Goal: Information Seeking & Learning: Learn about a topic

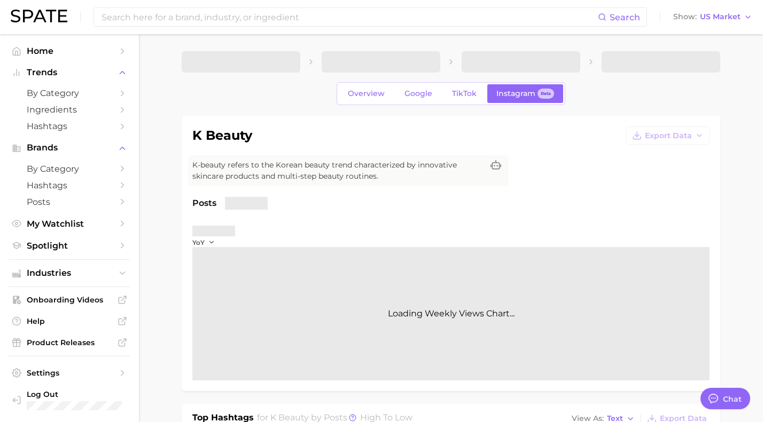
type textarea "x"
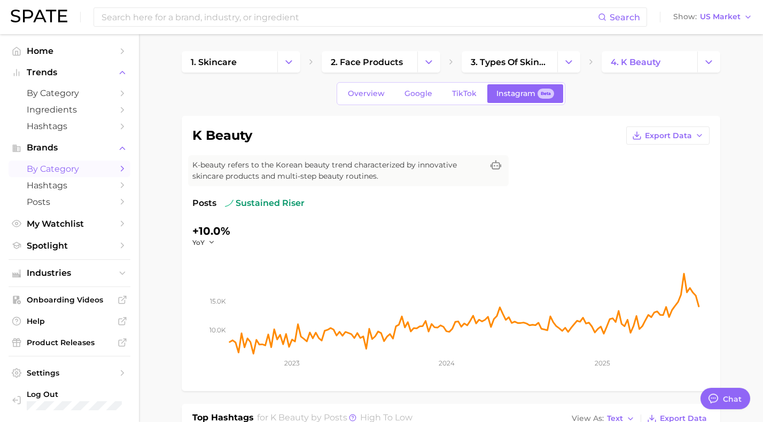
click at [100, 171] on span "by Category" at bounding box center [69, 169] width 85 height 10
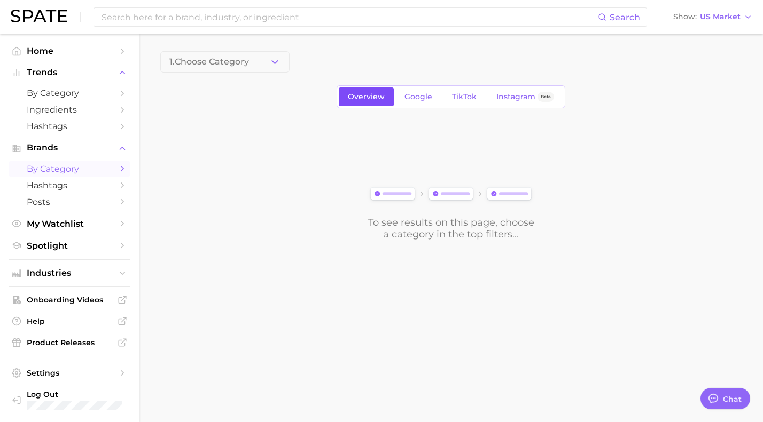
click at [362, 99] on span "Overview" at bounding box center [366, 96] width 37 height 9
click at [264, 58] on button "1. Choose Category" at bounding box center [224, 61] width 129 height 21
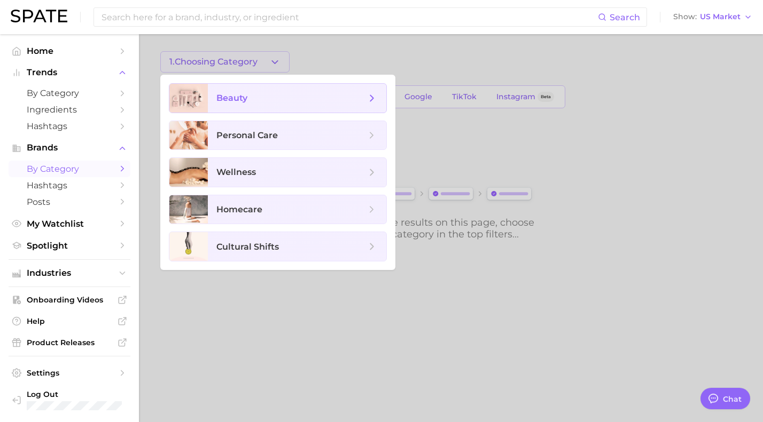
click at [366, 98] on icon at bounding box center [372, 98] width 12 height 12
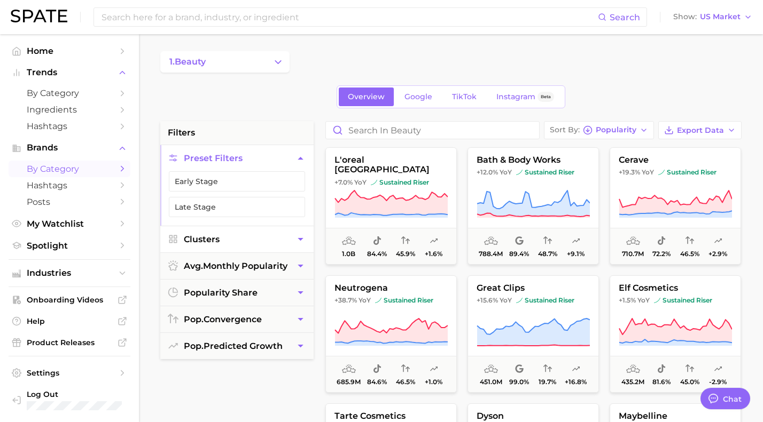
click at [296, 238] on icon "button" at bounding box center [300, 239] width 11 height 11
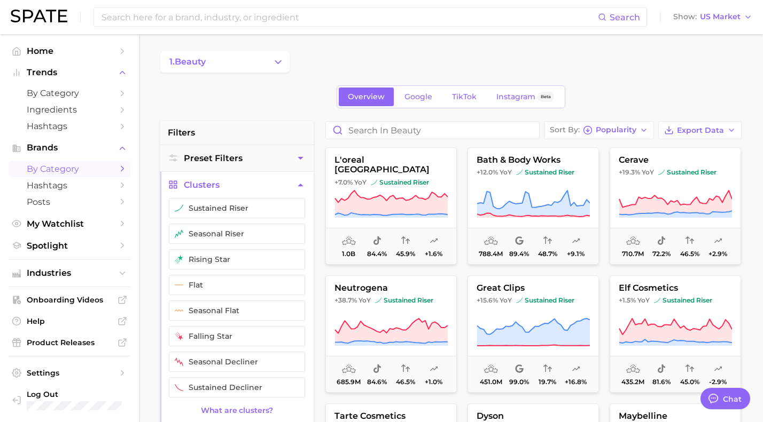
click at [300, 183] on icon "button" at bounding box center [300, 184] width 11 height 11
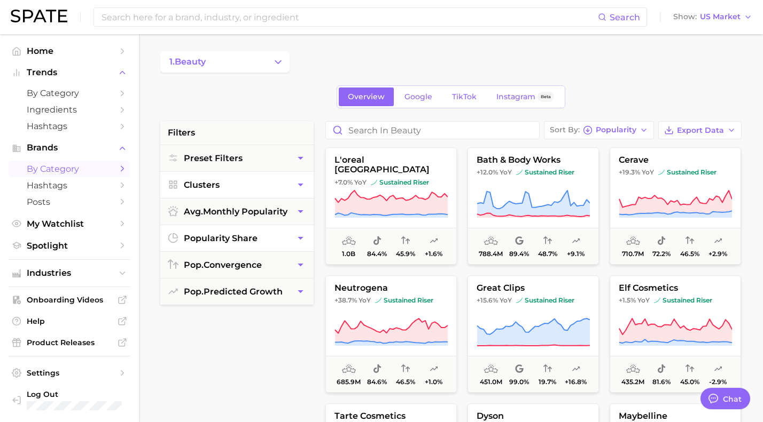
click at [299, 240] on icon "button" at bounding box center [300, 238] width 11 height 11
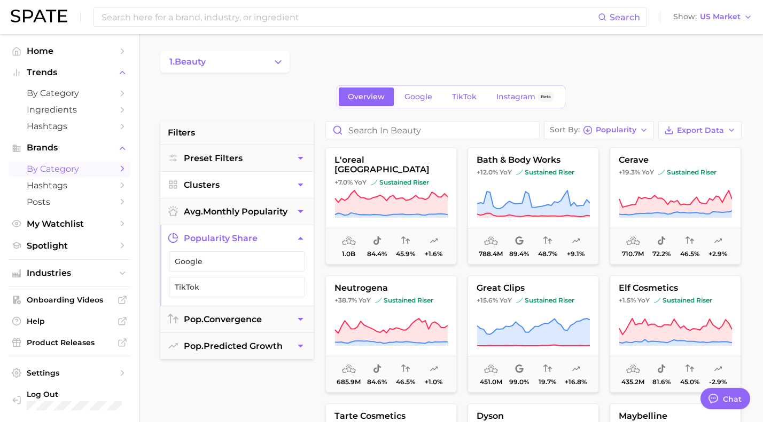
click at [299, 240] on icon "button" at bounding box center [300, 238] width 11 height 11
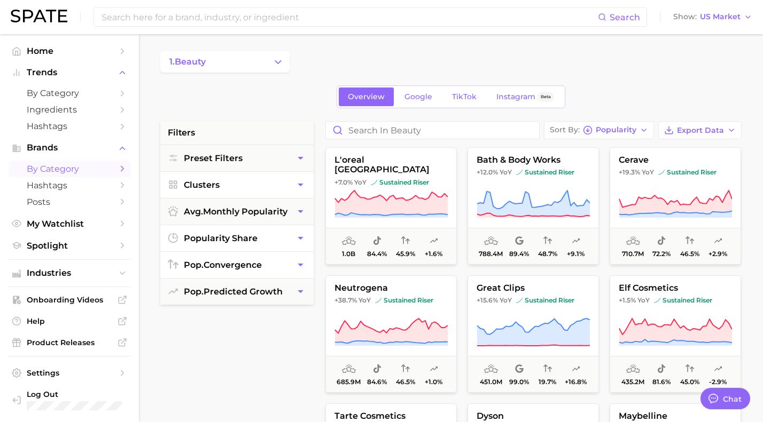
click at [301, 260] on icon "button" at bounding box center [300, 265] width 11 height 11
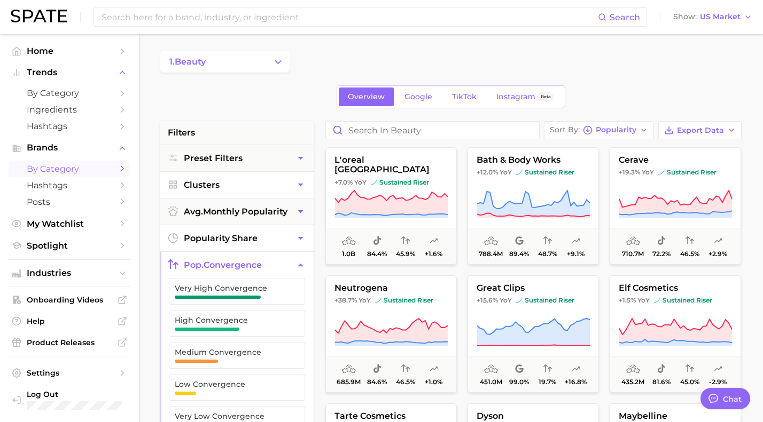
click at [301, 260] on icon "button" at bounding box center [300, 265] width 11 height 11
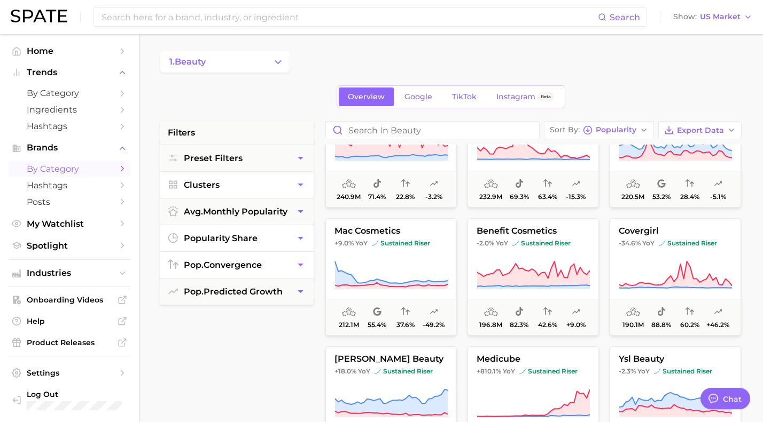
scroll to position [960, 0]
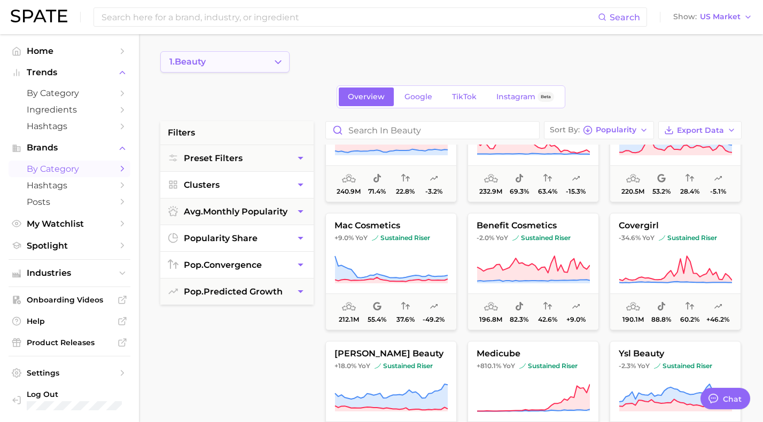
click at [277, 60] on icon "Change Category" at bounding box center [277, 62] width 11 height 11
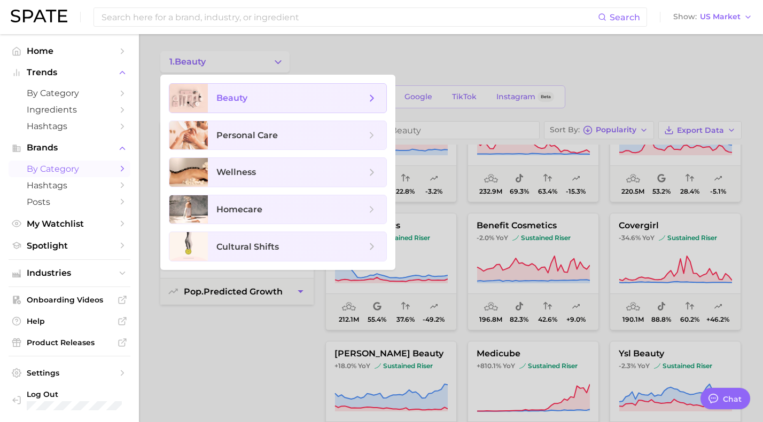
click at [375, 93] on icon at bounding box center [372, 98] width 12 height 12
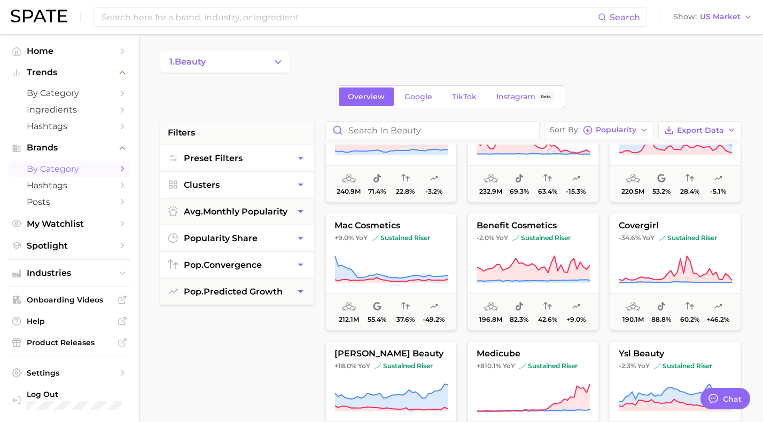
click at [287, 156] on button "Preset Filters" at bounding box center [236, 158] width 153 height 26
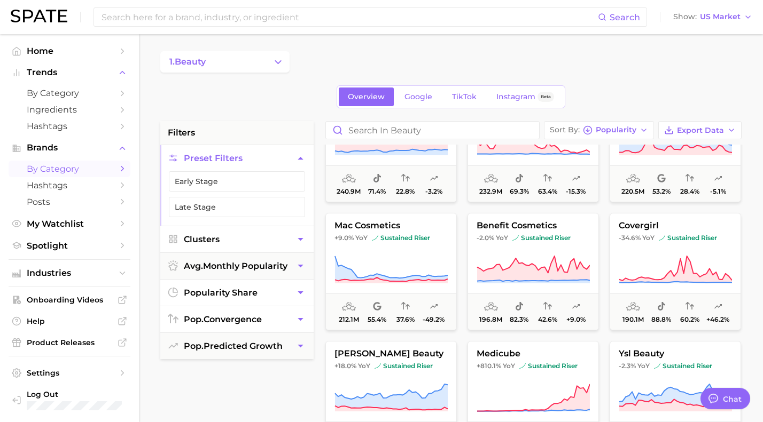
click at [287, 156] on button "Preset Filters" at bounding box center [236, 158] width 153 height 26
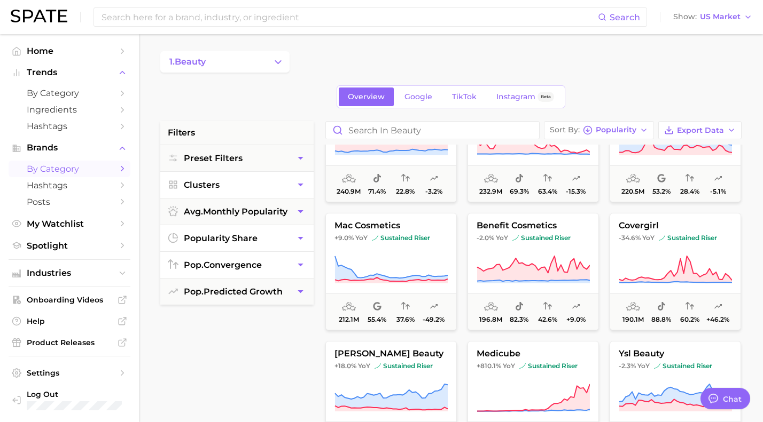
click at [118, 167] on icon "Sidebar" at bounding box center [123, 169] width 10 height 10
click at [119, 183] on icon "Sidebar" at bounding box center [123, 186] width 10 height 10
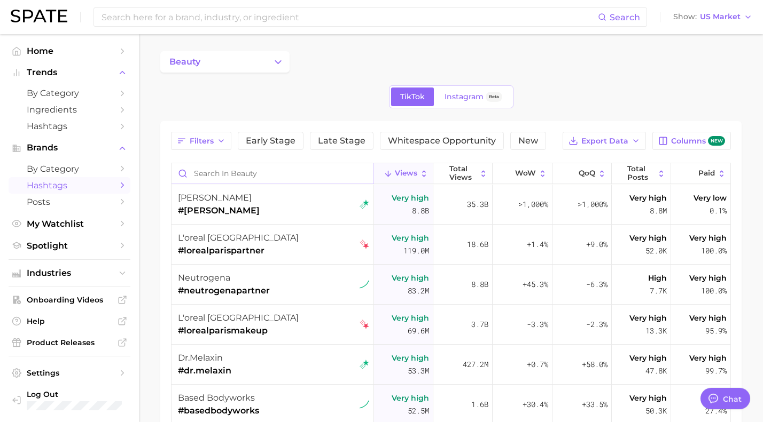
click at [228, 174] on input "Search in beauty" at bounding box center [272, 173] width 202 height 20
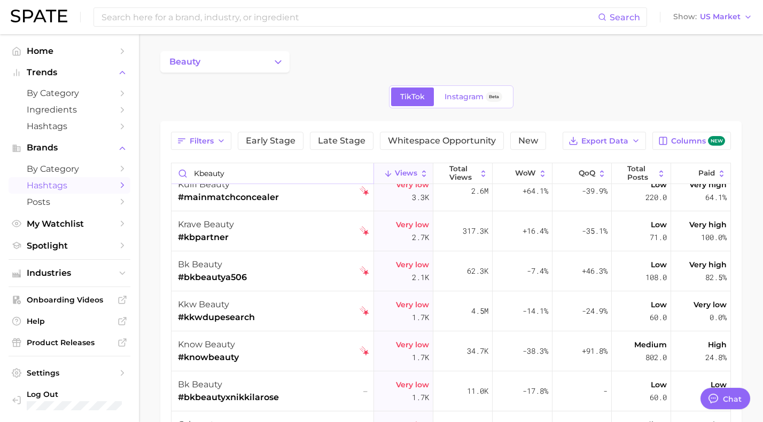
scroll to position [1369, 0]
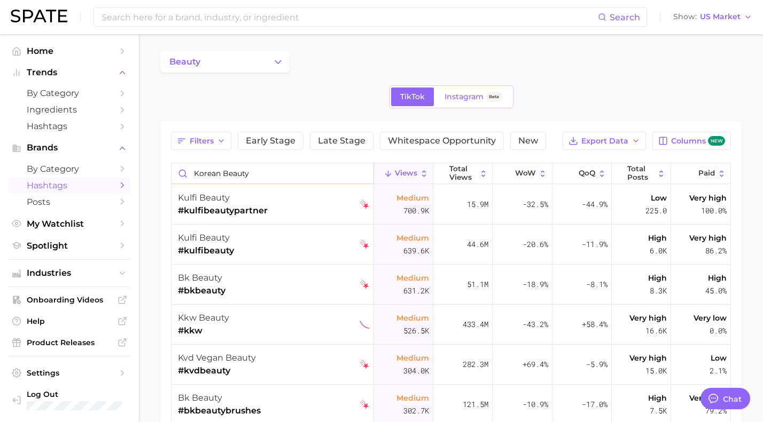
click at [318, 170] on input "korean beauty" at bounding box center [272, 173] width 202 height 20
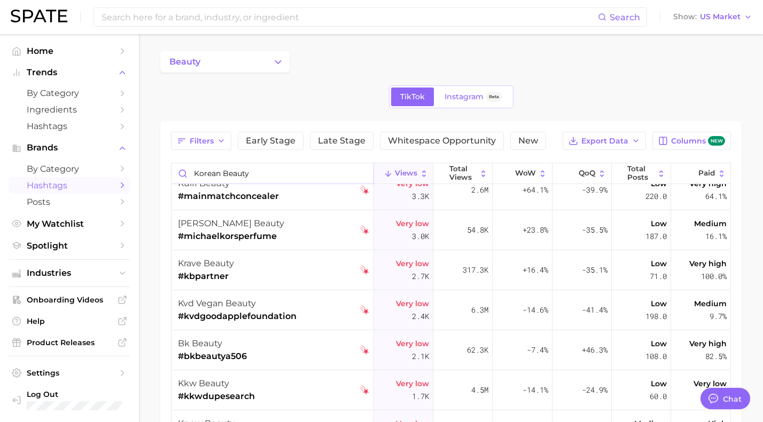
scroll to position [1464, 0]
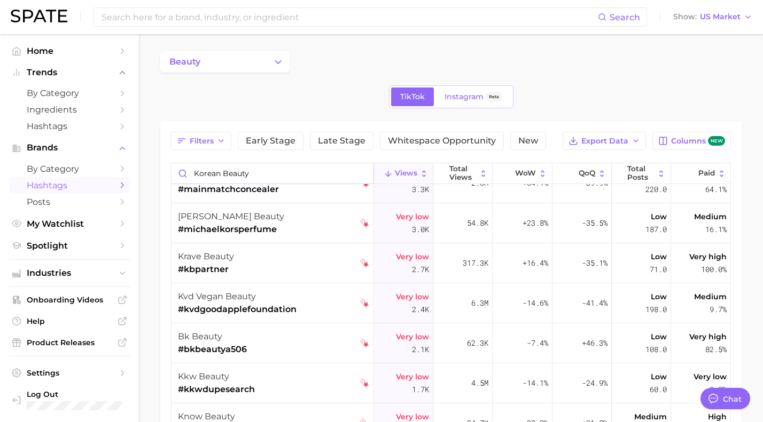
click at [230, 176] on input "korean beauty" at bounding box center [272, 173] width 202 height 20
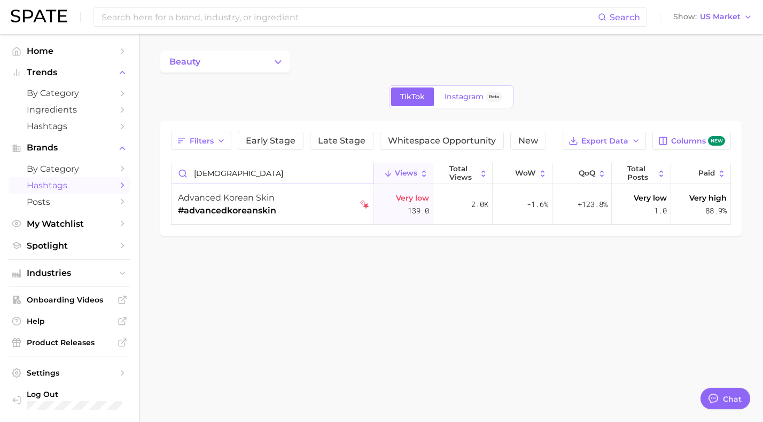
click at [249, 173] on input "[DEMOGRAPHIC_DATA]" at bounding box center [272, 173] width 202 height 20
click at [210, 174] on input "[DEMOGRAPHIC_DATA]" at bounding box center [272, 173] width 202 height 20
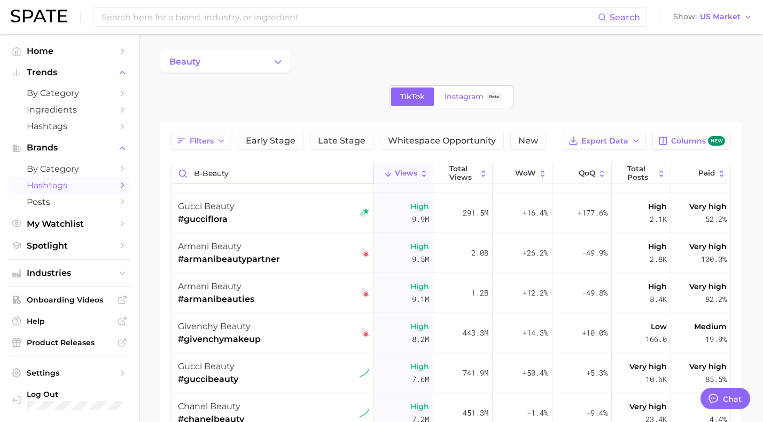
scroll to position [160, 0]
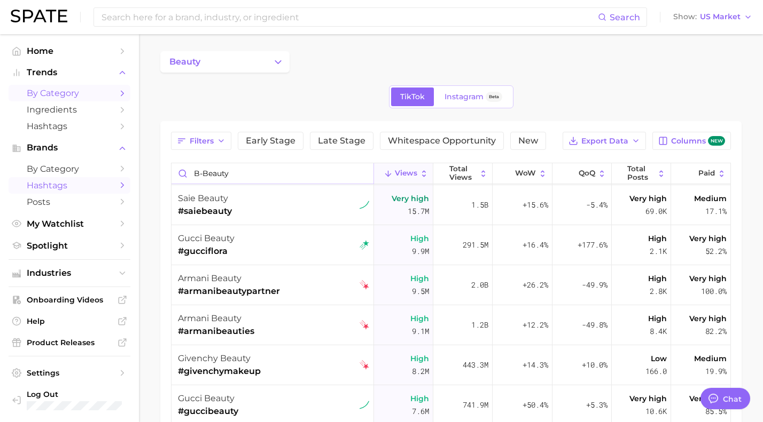
type input "b-beauty"
click at [111, 92] on span "by Category" at bounding box center [69, 93] width 85 height 10
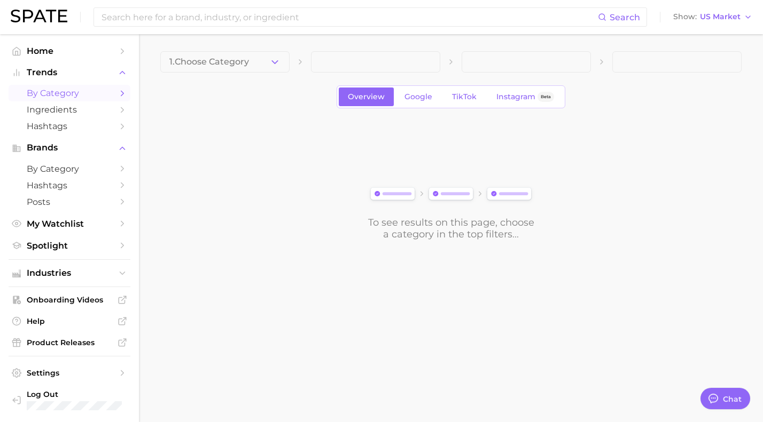
click at [121, 95] on icon "Sidebar" at bounding box center [123, 94] width 10 height 10
click at [122, 109] on icon "Sidebar" at bounding box center [123, 110] width 10 height 10
click at [273, 62] on polyline "button" at bounding box center [275, 61] width 6 height 3
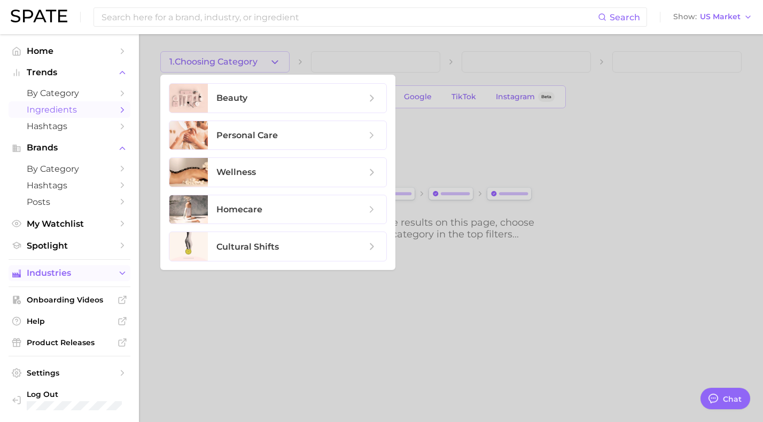
click at [115, 281] on button "Industries" at bounding box center [70, 273] width 122 height 16
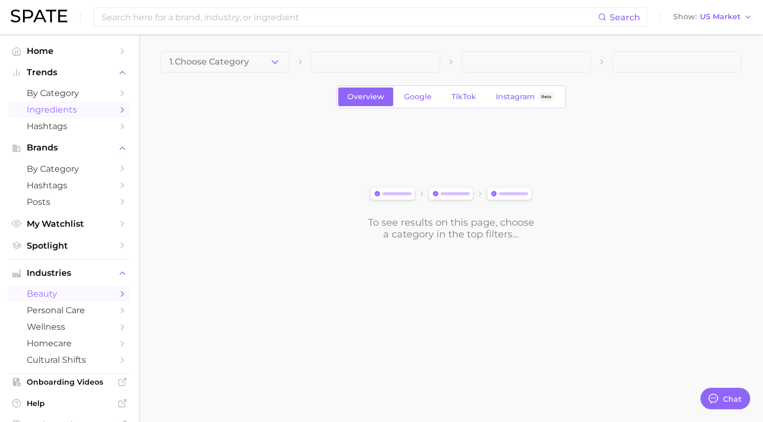
click at [121, 296] on icon "Sidebar" at bounding box center [123, 294] width 10 height 10
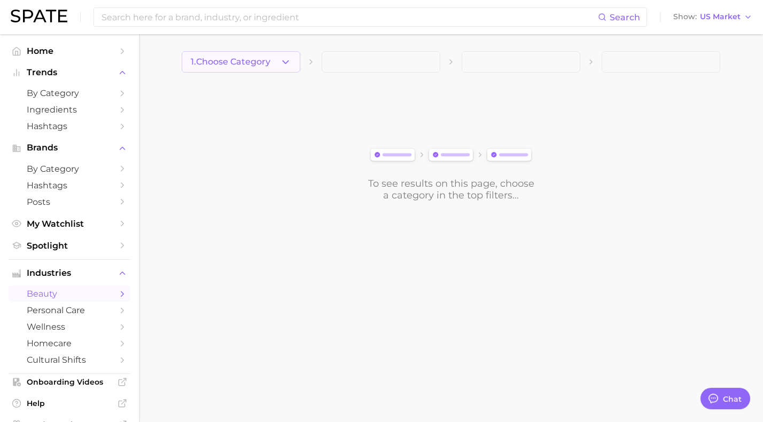
click at [283, 60] on body "Search Show US Market Home Trends by Category Ingredients Hashtags Brands by Ca…" at bounding box center [381, 211] width 763 height 422
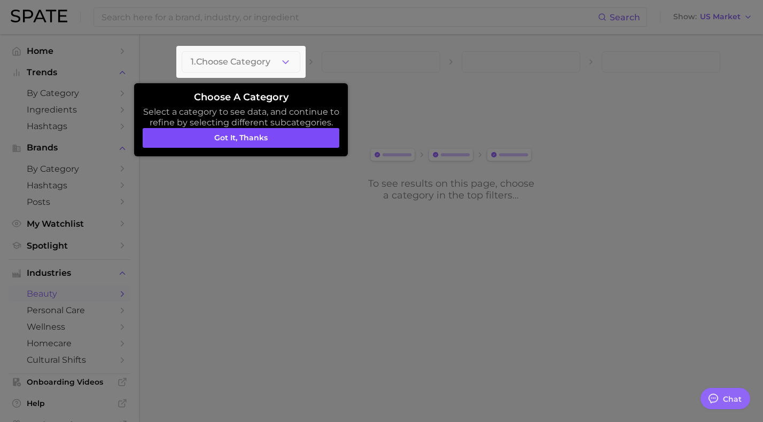
click at [276, 140] on button "Got it, thanks" at bounding box center [241, 138] width 197 height 20
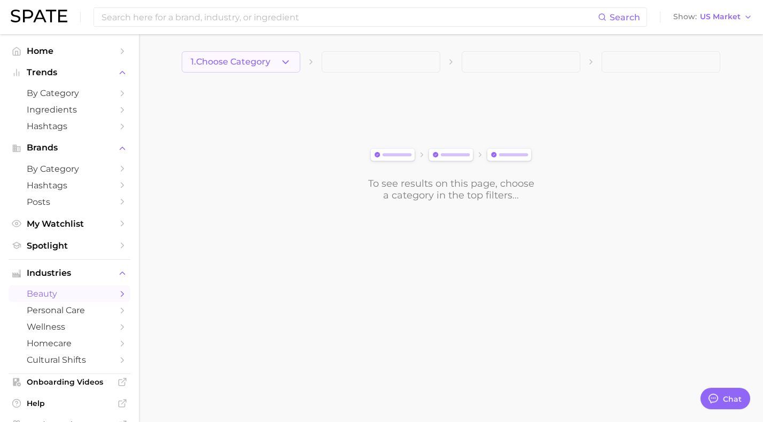
click at [287, 60] on icon "button" at bounding box center [285, 62] width 11 height 11
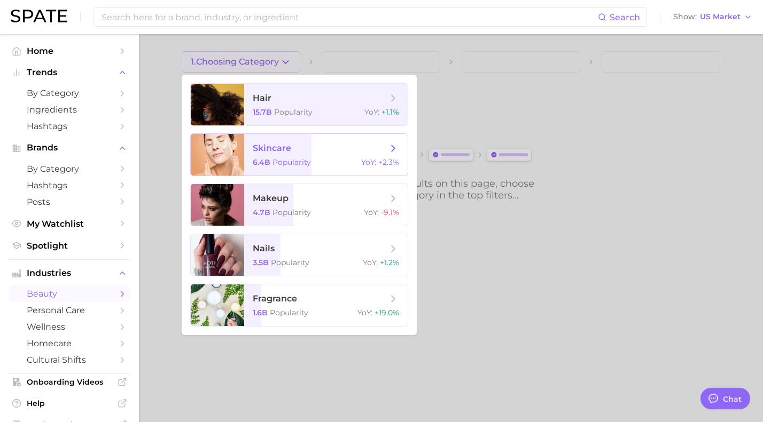
click at [389, 151] on icon at bounding box center [393, 149] width 12 height 12
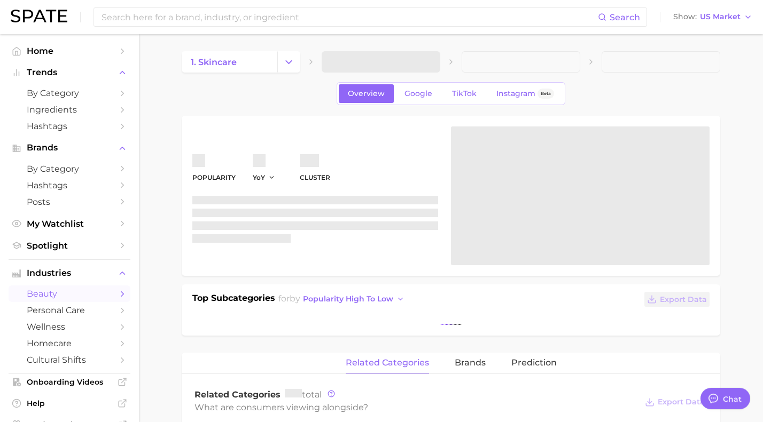
type textarea "x"
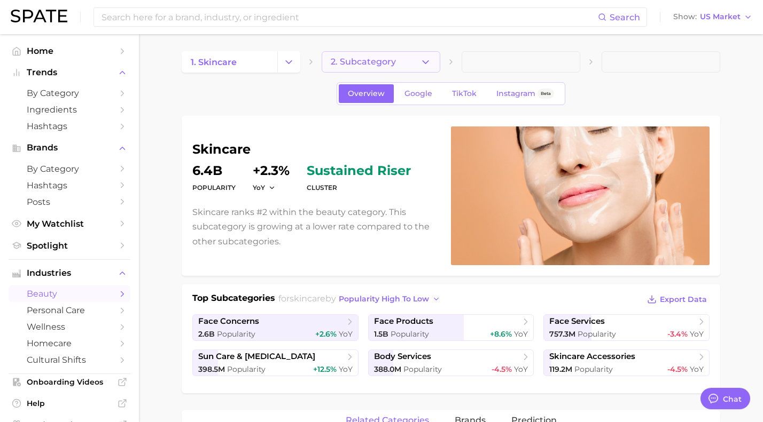
click at [440, 64] on button "2. Subcategory" at bounding box center [381, 61] width 119 height 21
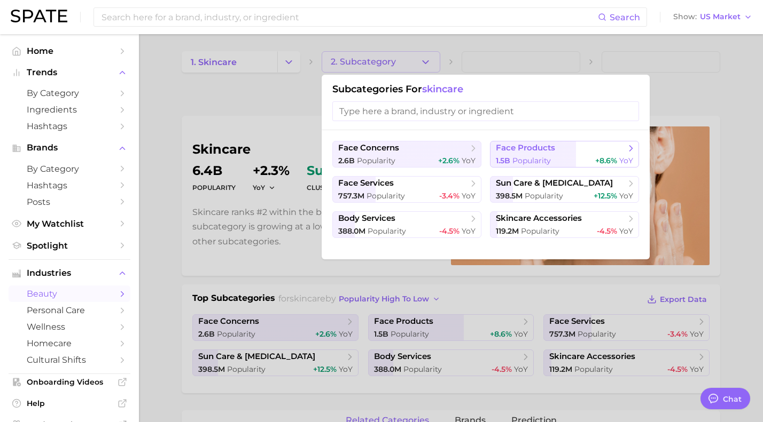
click at [522, 157] on span "Popularity" at bounding box center [531, 161] width 38 height 10
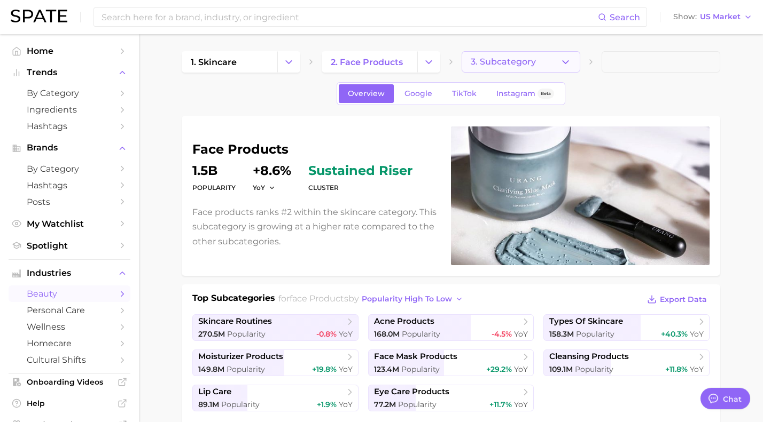
click at [489, 64] on span "3. Subcategory" at bounding box center [503, 62] width 65 height 10
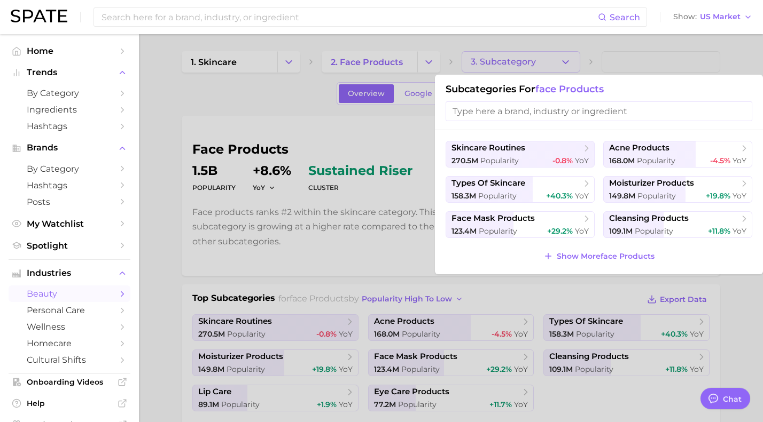
click at [491, 109] on input "search" at bounding box center [598, 111] width 307 height 20
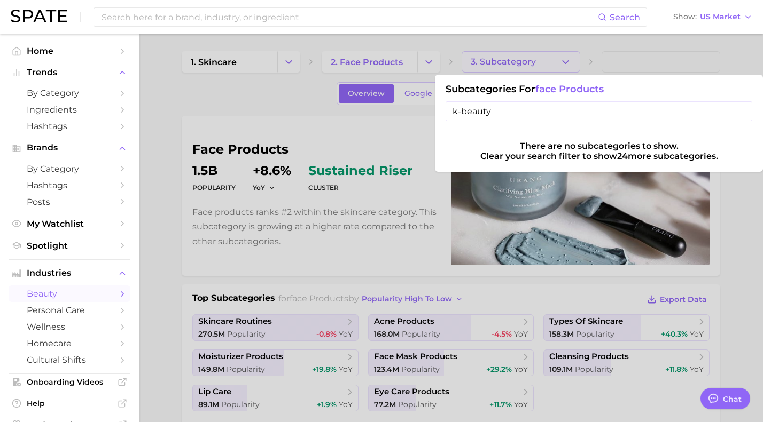
type input "k-beauty"
click at [515, 114] on input "k-beauty" at bounding box center [598, 111] width 307 height 20
click at [744, 109] on input "k-beauty" at bounding box center [598, 111] width 307 height 20
click at [742, 110] on input "k-beauty" at bounding box center [598, 111] width 307 height 20
type input "k"
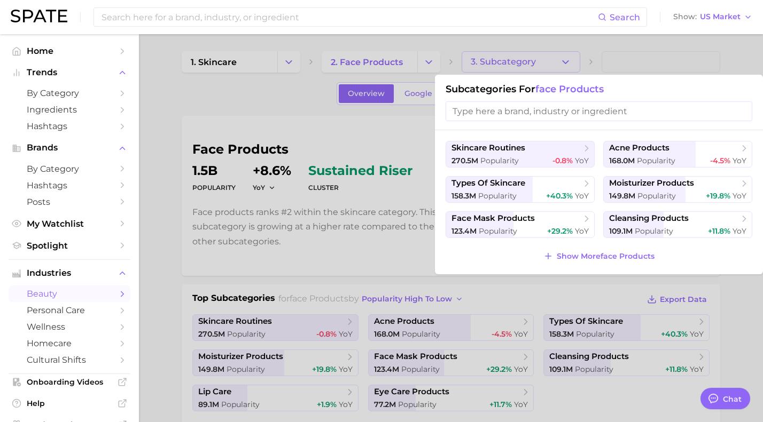
click at [586, 57] on div at bounding box center [381, 211] width 763 height 422
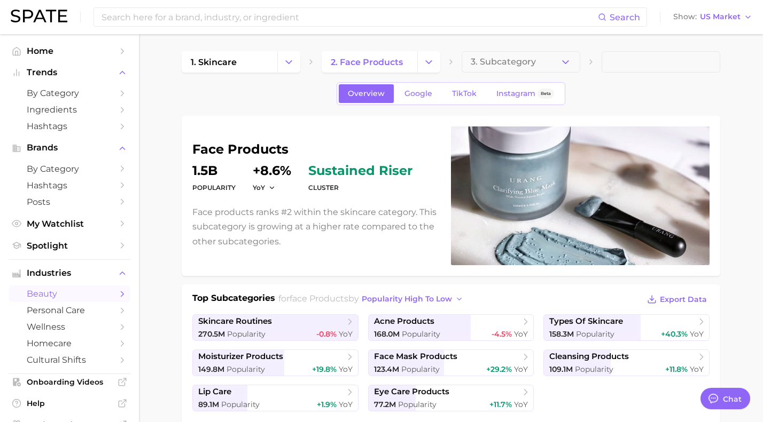
click at [624, 63] on span at bounding box center [660, 61] width 119 height 21
click at [495, 62] on span "3. Subcategory" at bounding box center [503, 62] width 65 height 10
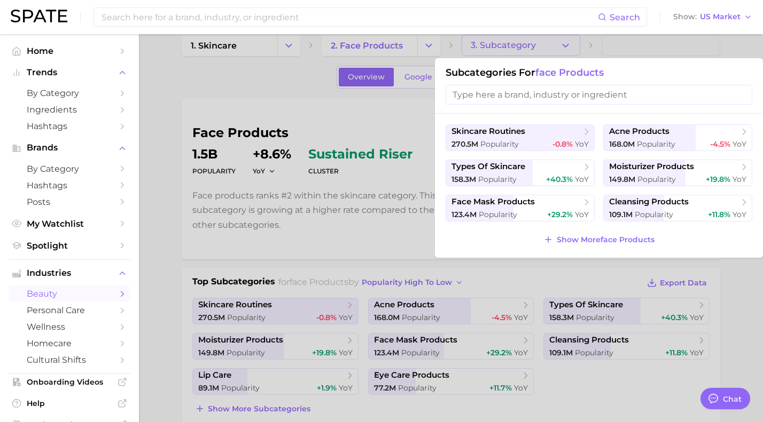
scroll to position [18, 0]
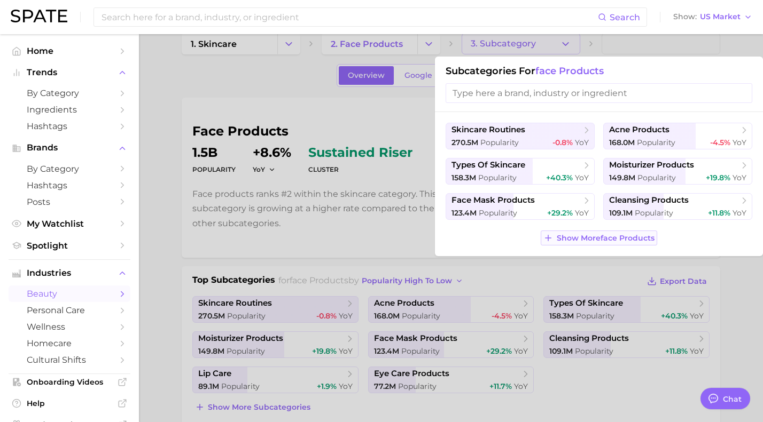
click at [573, 237] on span "Show More face products" at bounding box center [606, 238] width 98 height 9
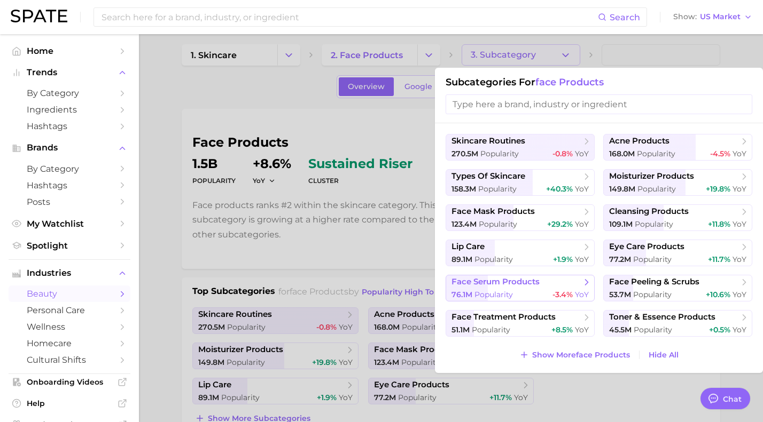
scroll to position [4, 0]
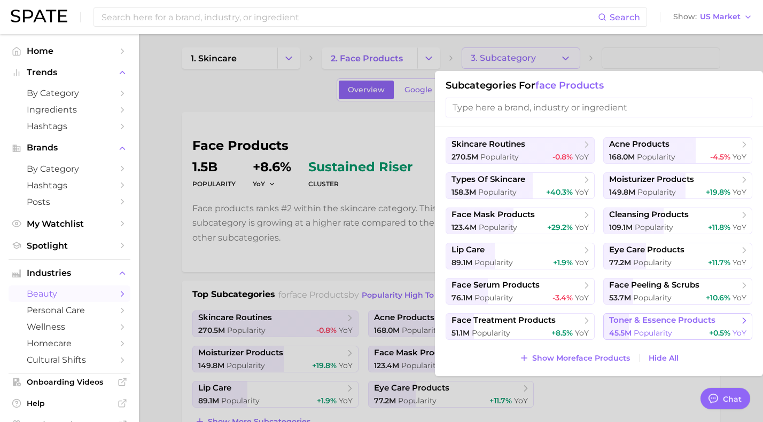
click at [639, 332] on span "Popularity" at bounding box center [652, 333] width 38 height 10
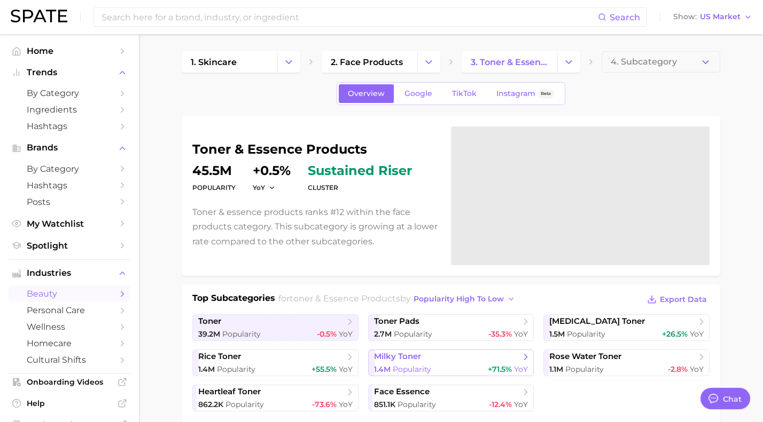
click at [407, 365] on span "1.4m Popularity" at bounding box center [402, 370] width 57 height 10
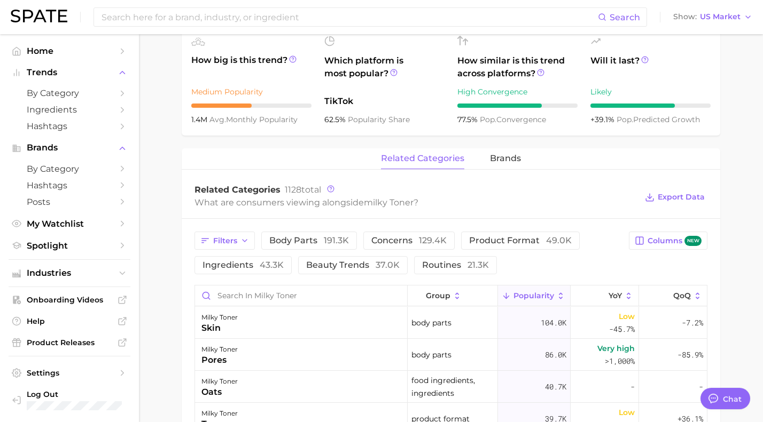
scroll to position [393, 0]
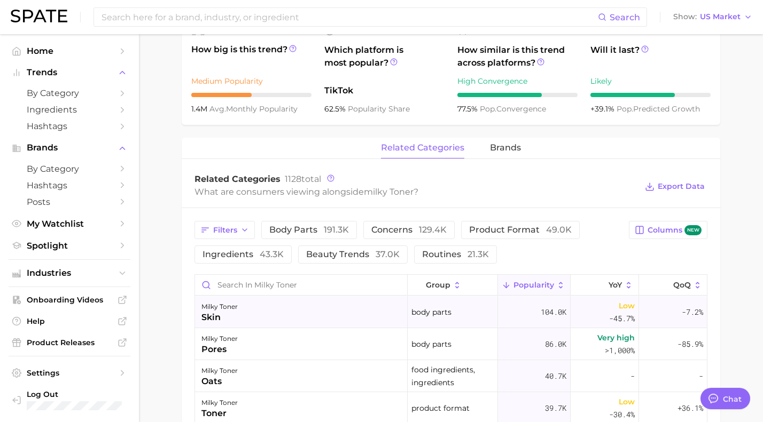
click at [264, 317] on div "milky toner skin" at bounding box center [301, 312] width 213 height 32
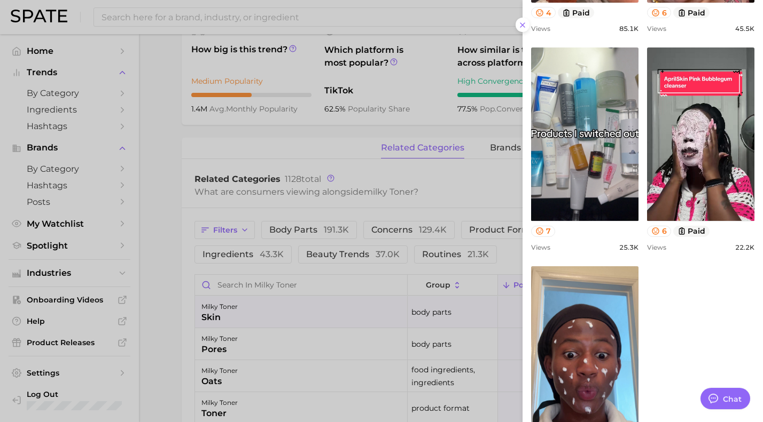
scroll to position [653, 0]
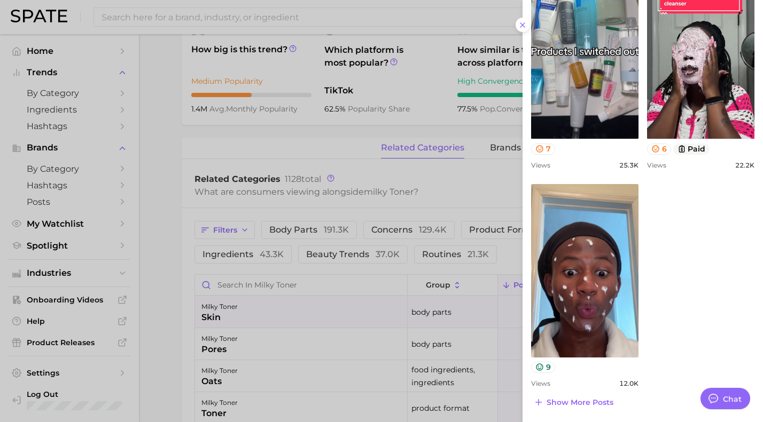
click at [497, 185] on div at bounding box center [381, 211] width 763 height 422
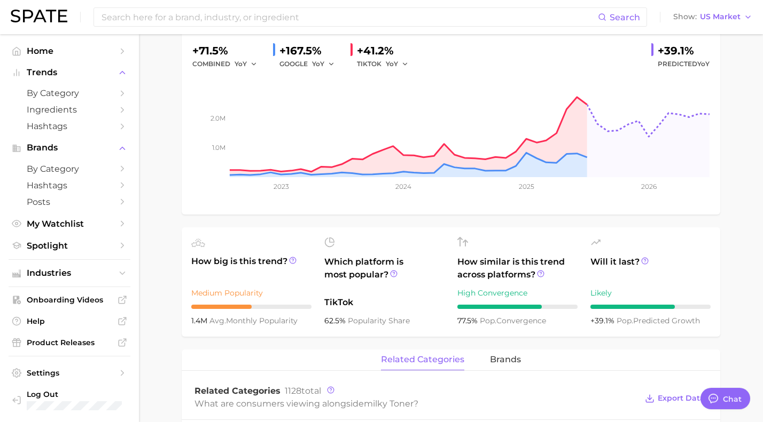
scroll to position [0, 0]
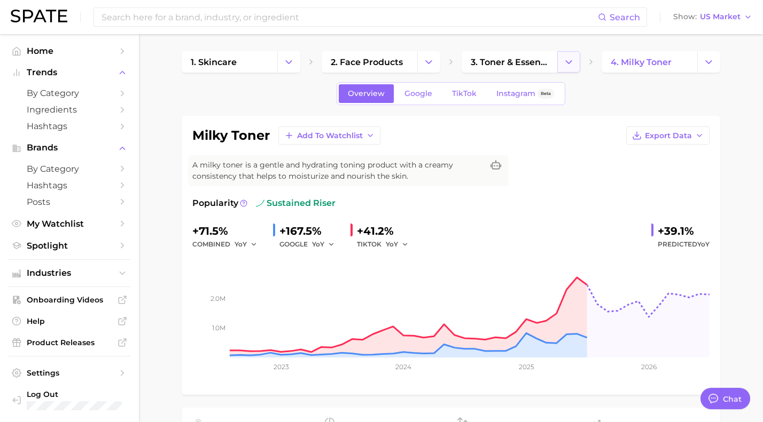
click at [569, 57] on icon "Change Category" at bounding box center [568, 62] width 11 height 11
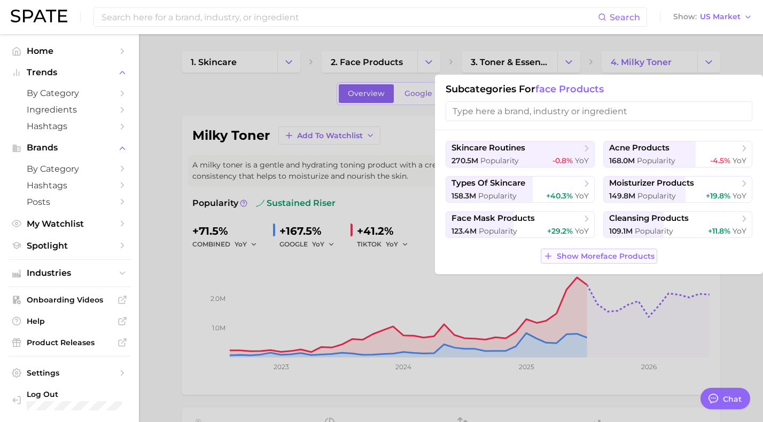
click at [575, 256] on span "Show More face products" at bounding box center [606, 256] width 98 height 9
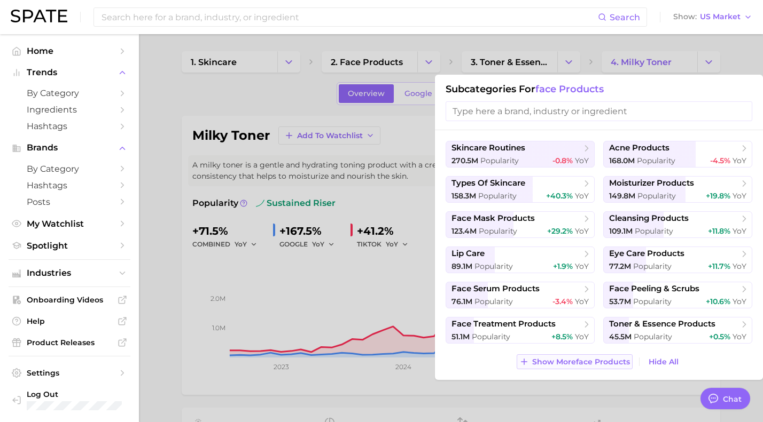
click at [577, 365] on span "Show More face products" at bounding box center [581, 362] width 98 height 9
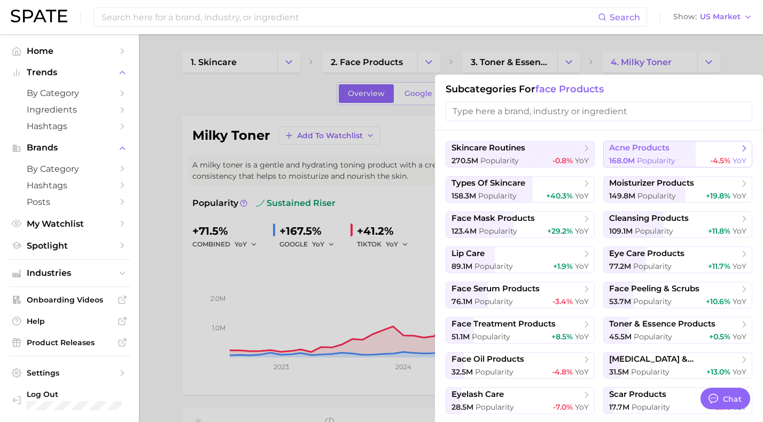
click at [621, 156] on span "168.0m Popularity" at bounding box center [642, 161] width 66 height 10
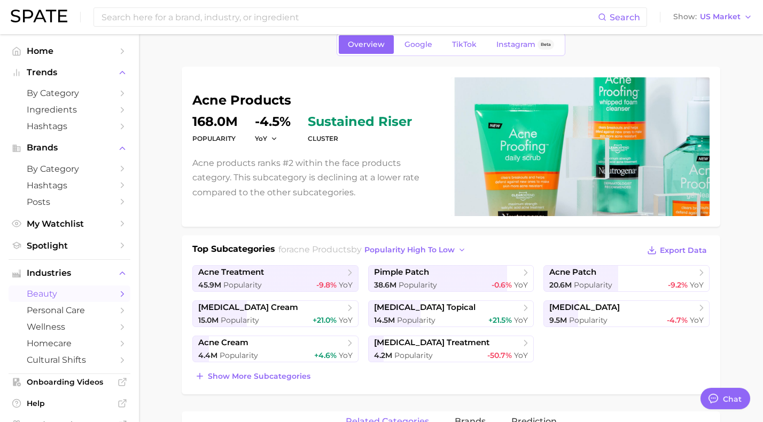
scroll to position [52, 0]
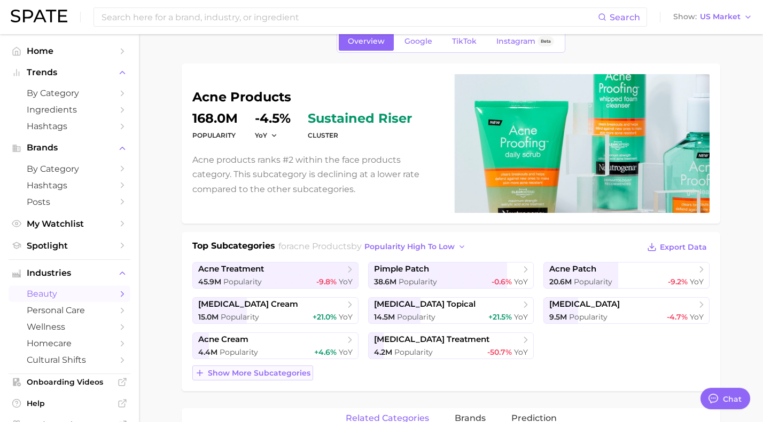
click at [283, 375] on span "Show more subcategories" at bounding box center [259, 373] width 103 height 9
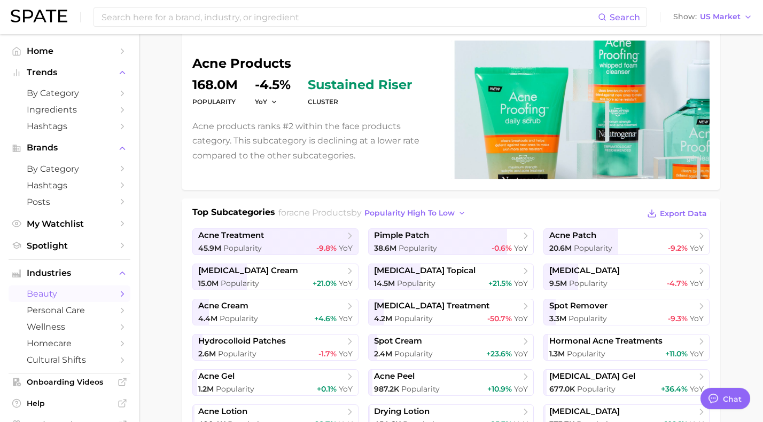
scroll to position [83, 0]
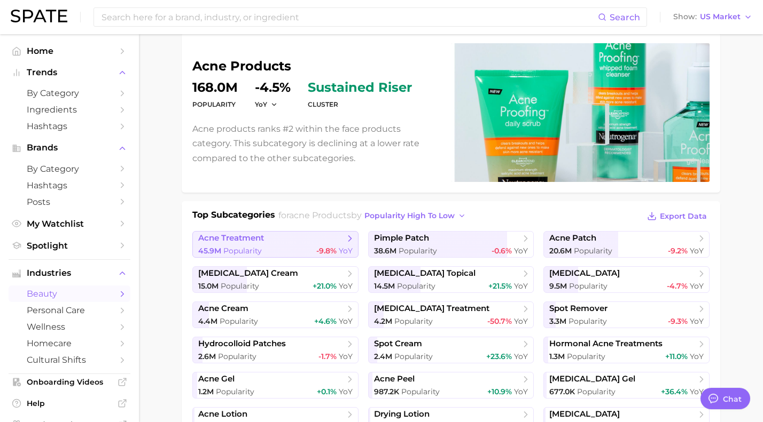
click at [345, 242] on icon at bounding box center [350, 238] width 11 height 11
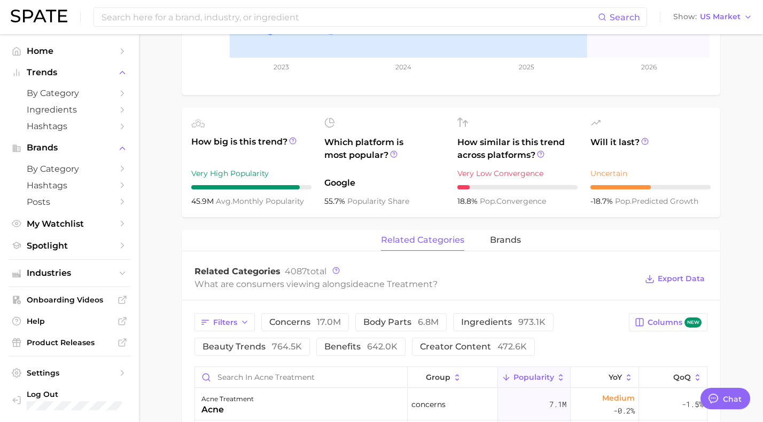
scroll to position [301, 0]
click at [496, 238] on span "brands" at bounding box center [505, 240] width 31 height 10
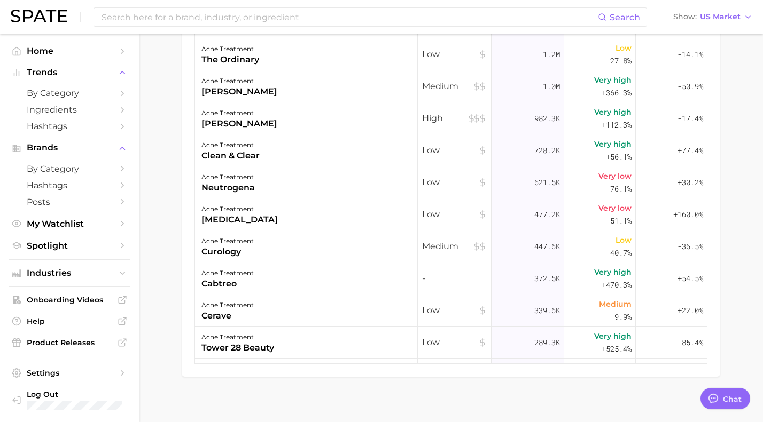
scroll to position [709, 0]
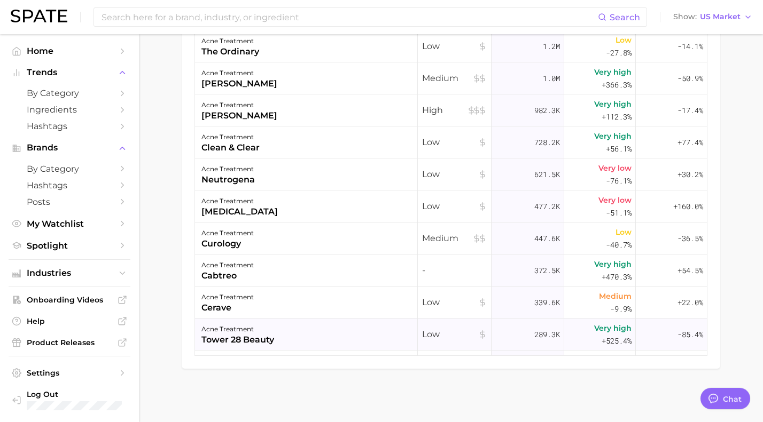
click at [228, 339] on div "tower 28 beauty" at bounding box center [237, 340] width 73 height 13
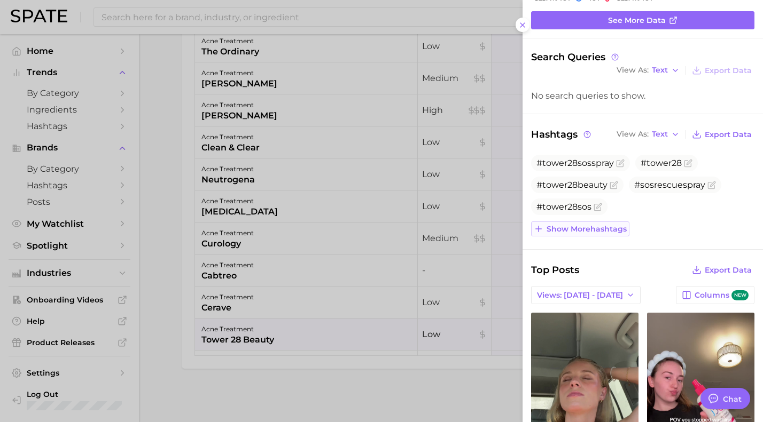
scroll to position [0, 0]
